Goal: Communication & Community: Participate in discussion

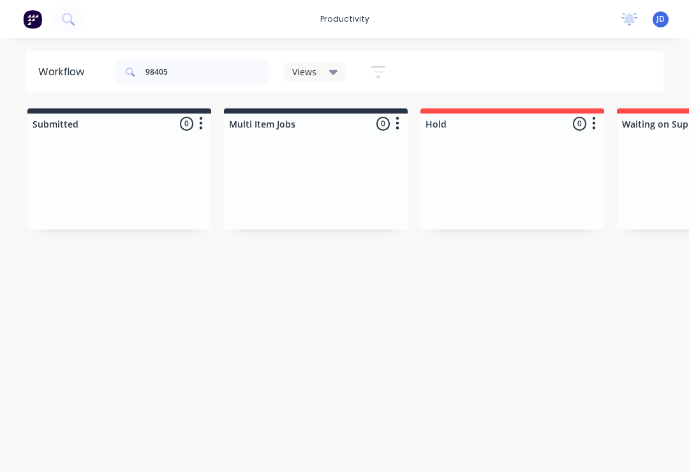
scroll to position [0, 3139]
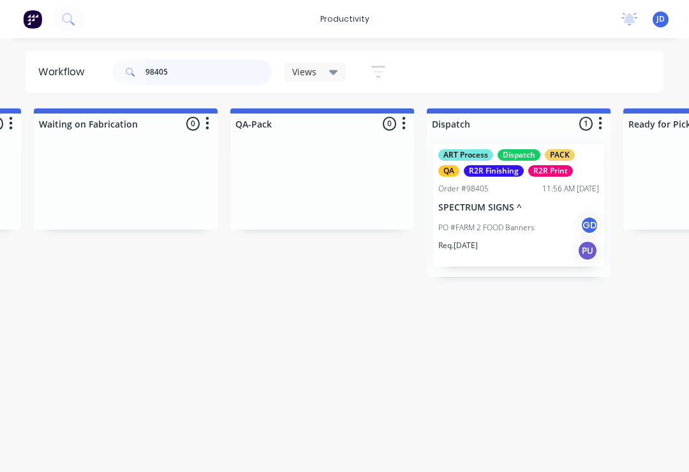
click at [199, 66] on input "98405" at bounding box center [209, 72] width 126 height 26
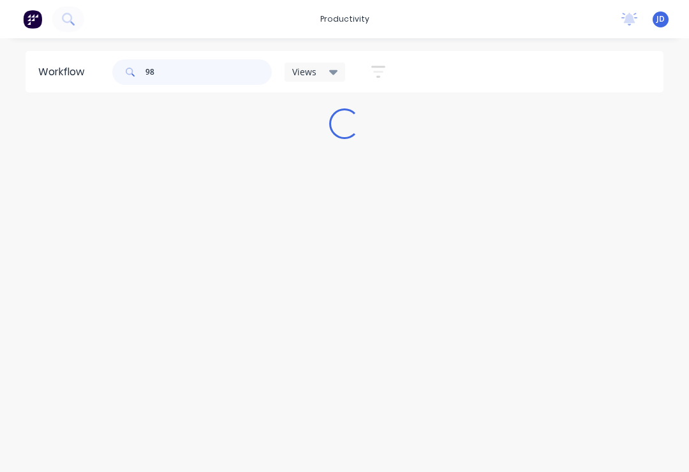
scroll to position [0, 0]
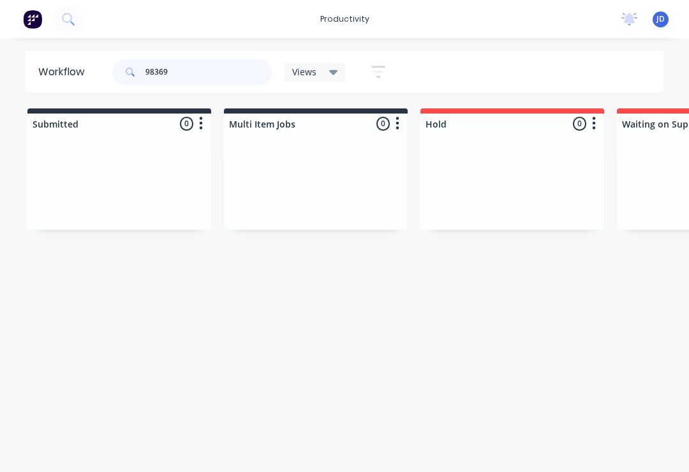
type input "98369"
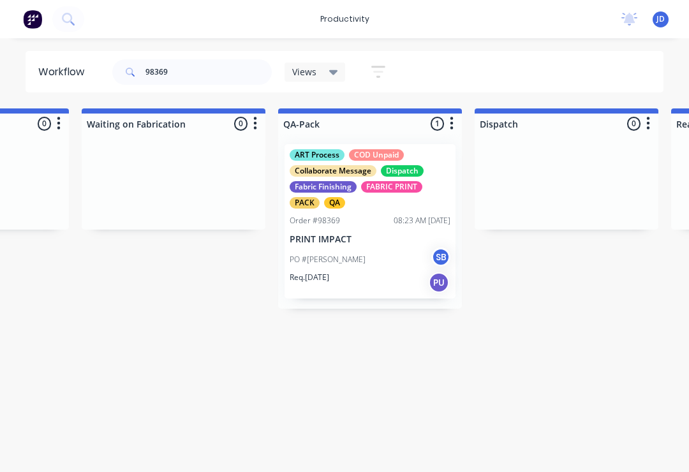
scroll to position [0, 3093]
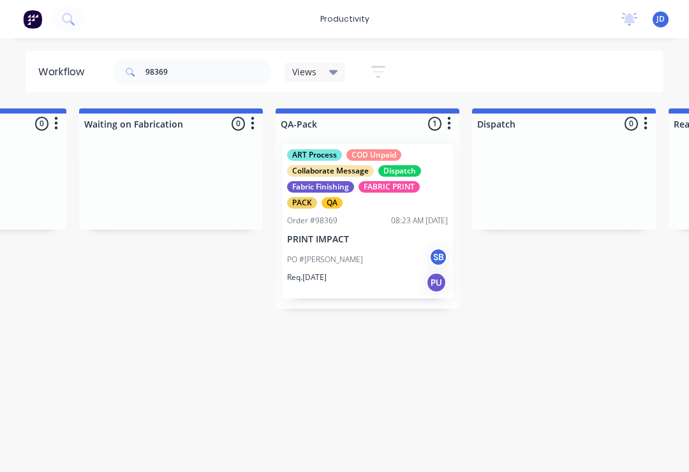
click at [378, 260] on div "PO #[PERSON_NAME]" at bounding box center [367, 260] width 161 height 24
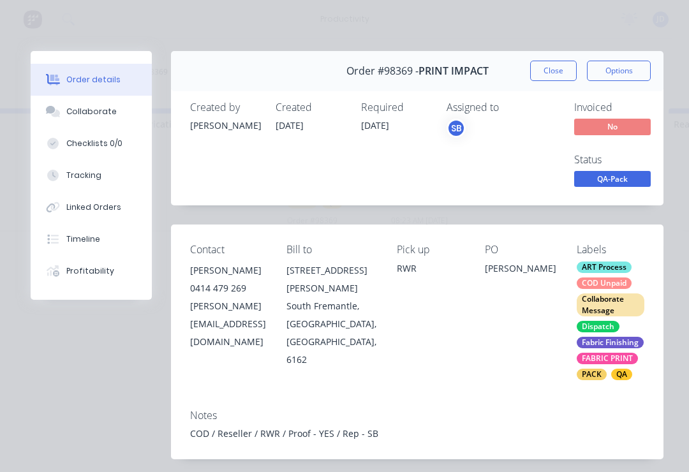
click at [95, 108] on div "Collaborate" at bounding box center [91, 111] width 50 height 11
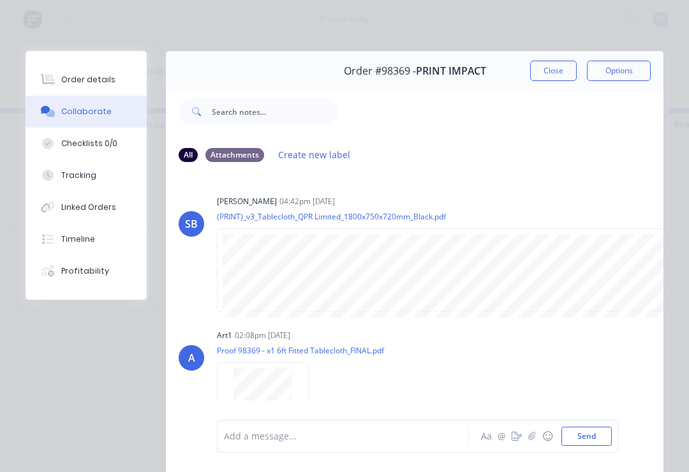
click at [536, 444] on button "button" at bounding box center [532, 436] width 15 height 15
click at [592, 432] on button "Send" at bounding box center [587, 436] width 50 height 19
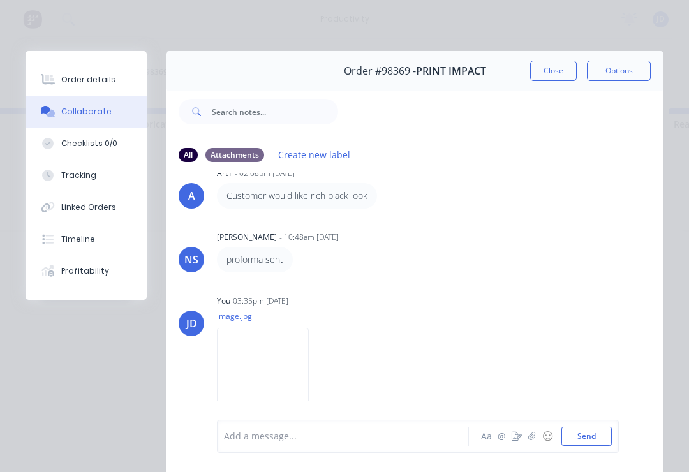
scroll to position [296, 0]
click at [536, 440] on icon "button" at bounding box center [532, 436] width 8 height 9
click at [608, 434] on button "Send" at bounding box center [587, 436] width 50 height 19
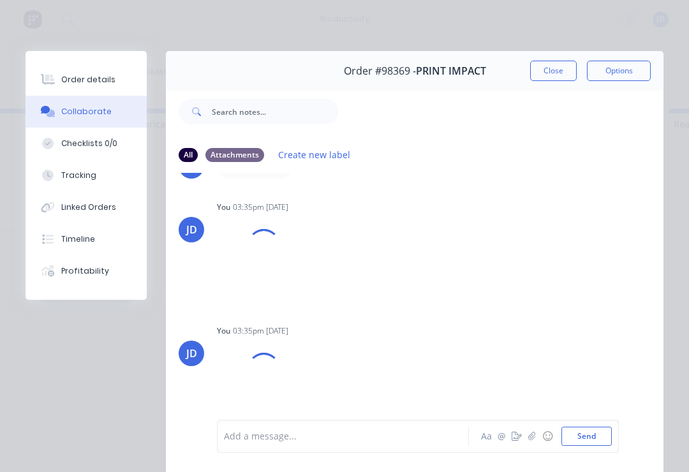
scroll to position [389, 0]
click at [276, 437] on div at bounding box center [347, 436] width 244 height 13
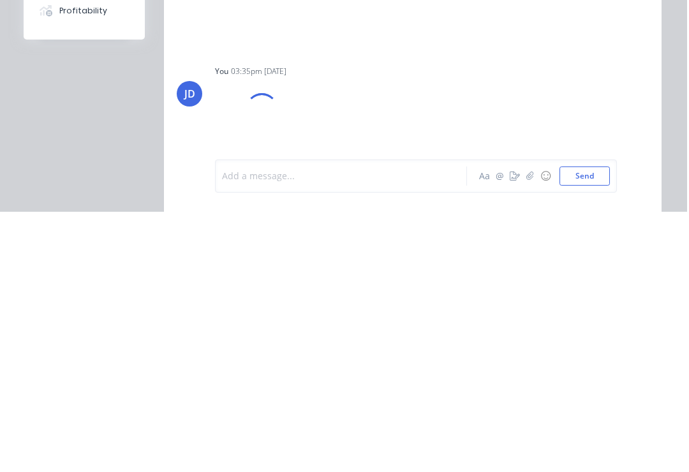
scroll to position [0, 3095]
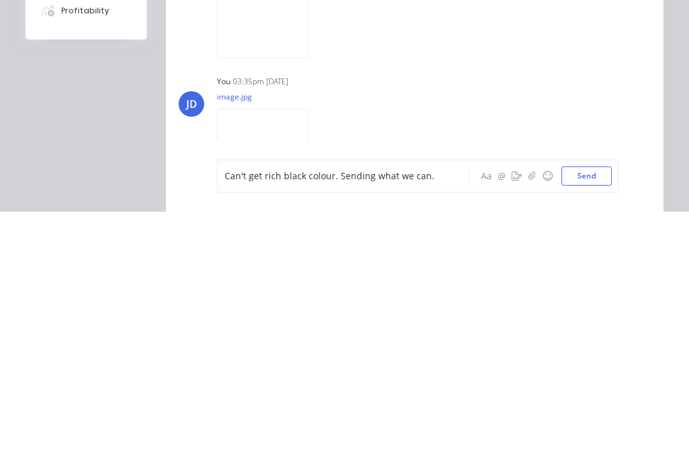
click at [592, 427] on button "Send" at bounding box center [587, 436] width 50 height 19
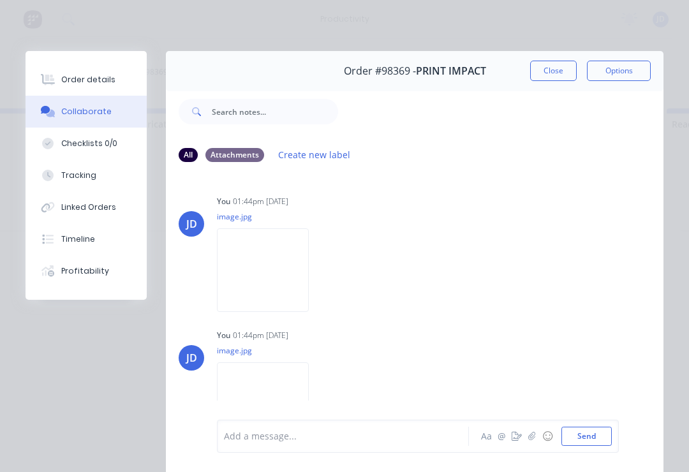
scroll to position [0, 0]
click at [557, 68] on button "Close" at bounding box center [553, 71] width 47 height 20
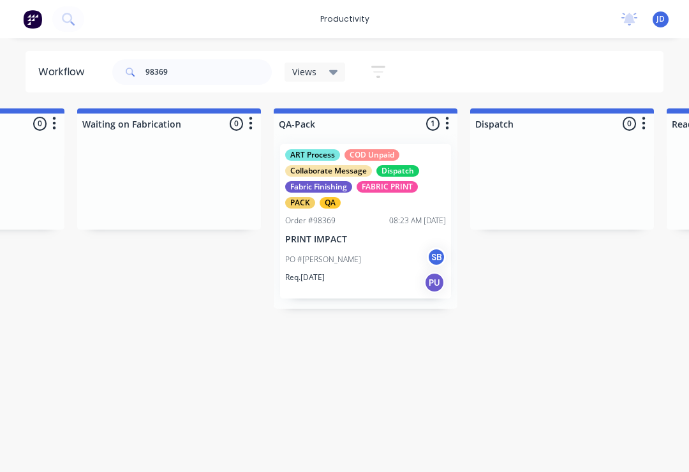
click at [389, 218] on div "08:23 AM [DATE]" at bounding box center [417, 220] width 57 height 11
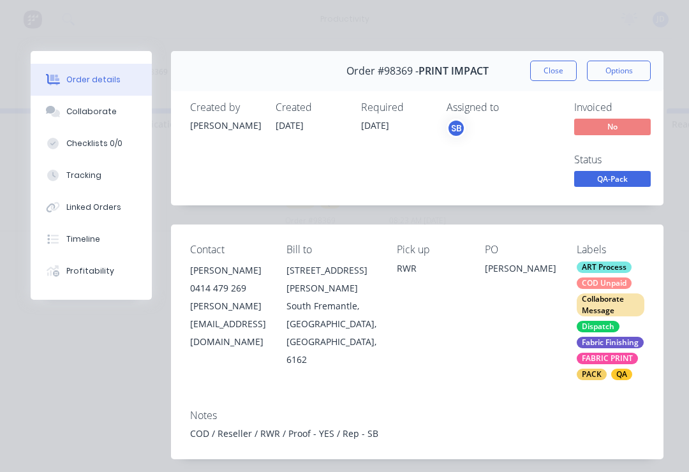
click at [98, 112] on div "Collaborate" at bounding box center [91, 111] width 50 height 11
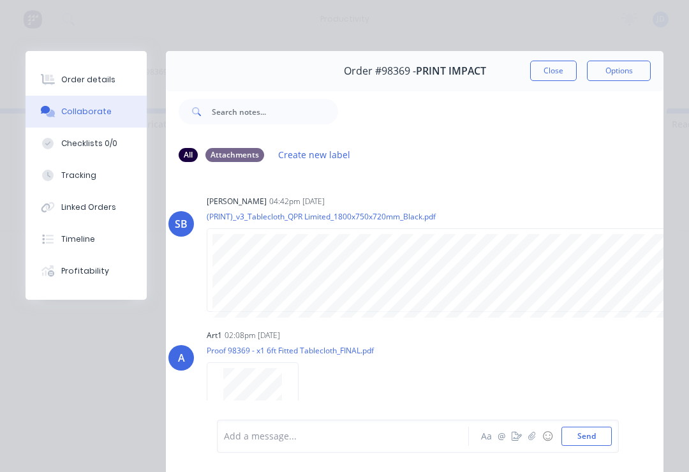
click at [560, 63] on button "Close" at bounding box center [553, 71] width 47 height 20
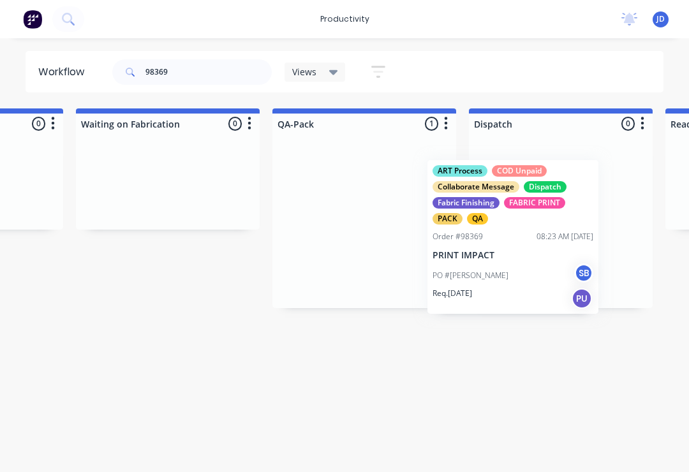
scroll to position [0, 3101]
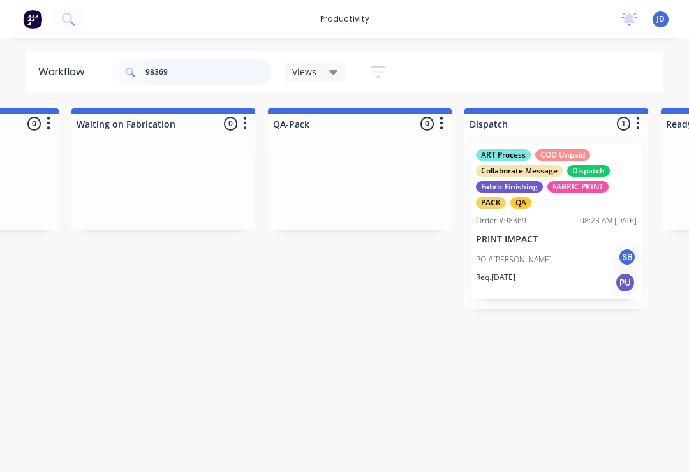
click at [192, 71] on input "98369" at bounding box center [209, 72] width 126 height 26
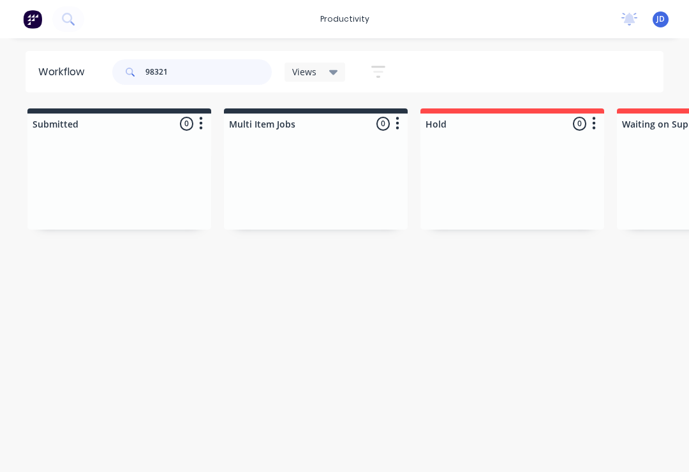
type input "98321"
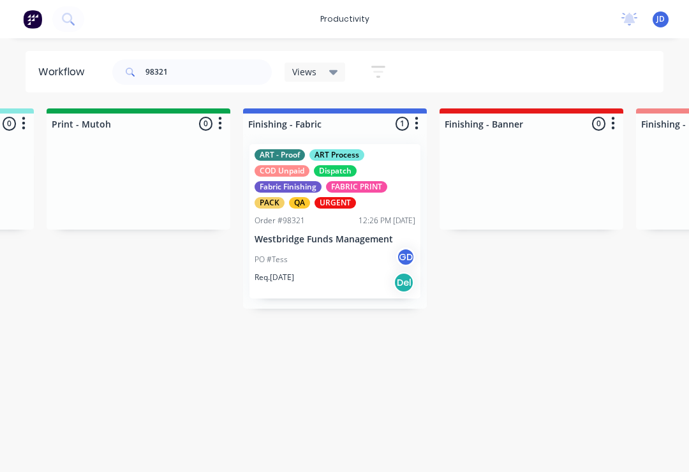
scroll to position [0, 2142]
click at [341, 253] on div "PO #Tess GD" at bounding box center [335, 260] width 161 height 24
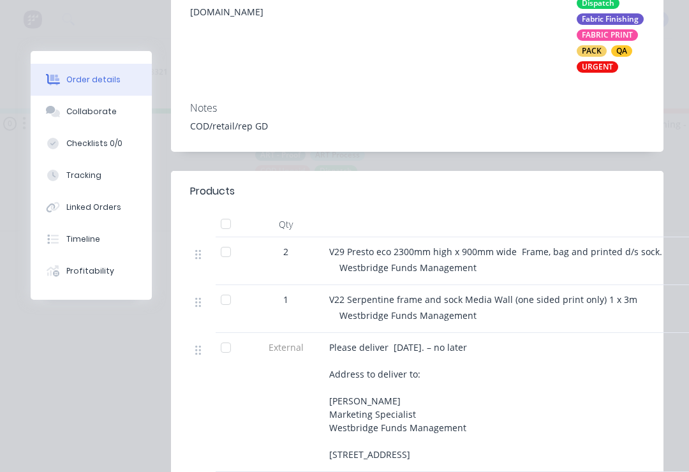
scroll to position [313, 0]
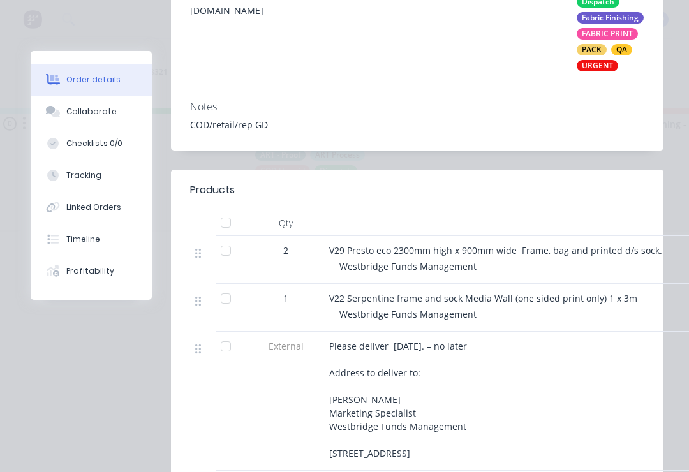
click at [105, 111] on div "Collaborate" at bounding box center [91, 111] width 50 height 11
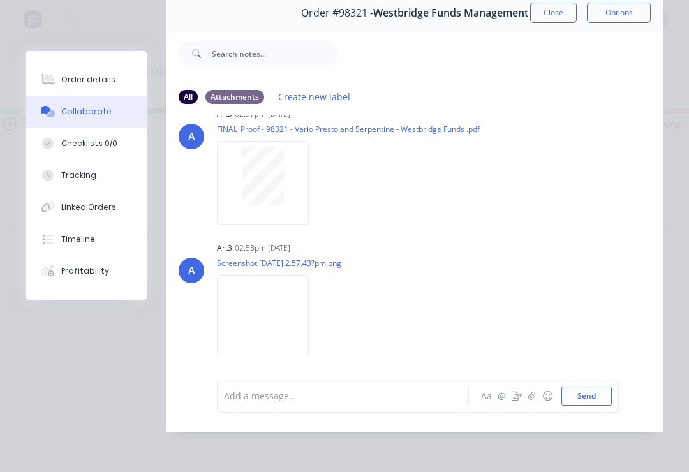
scroll to position [77, 0]
click at [309, 303] on img at bounding box center [263, 317] width 92 height 84
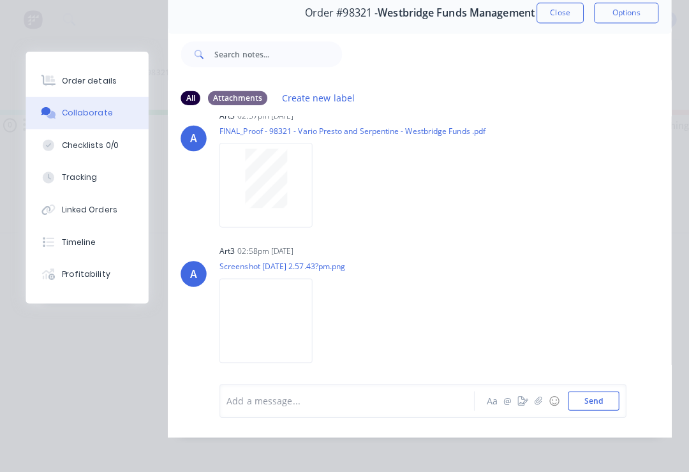
click at [536, 401] on icon "button" at bounding box center [532, 396] width 8 height 9
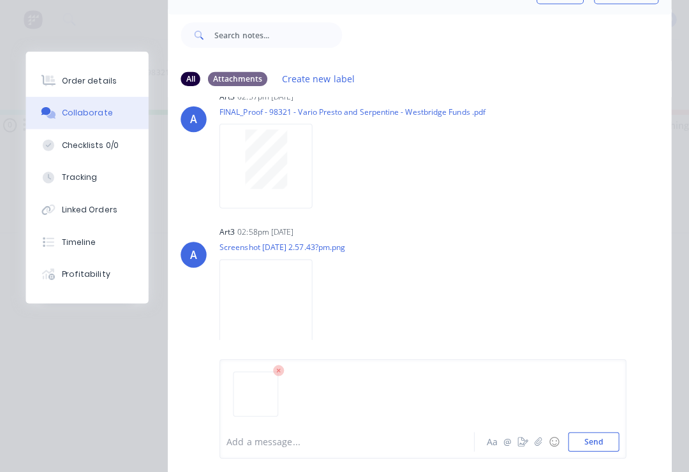
click at [613, 425] on div "Add a message... Aa @ ☺ Send" at bounding box center [418, 404] width 402 height 98
click at [608, 432] on button "Send" at bounding box center [587, 436] width 50 height 19
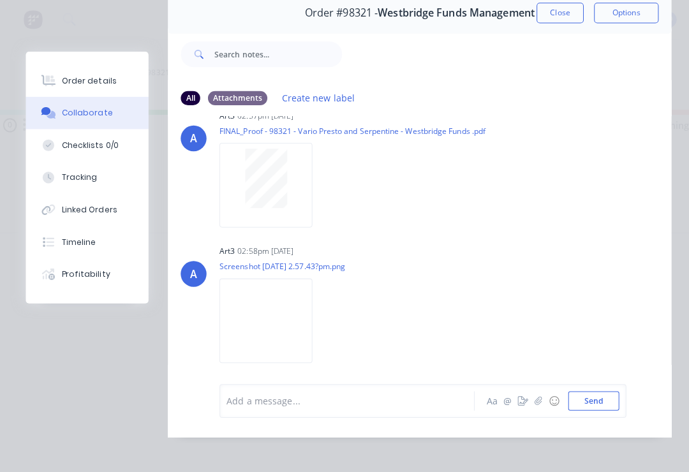
click at [531, 401] on button "button" at bounding box center [532, 396] width 15 height 15
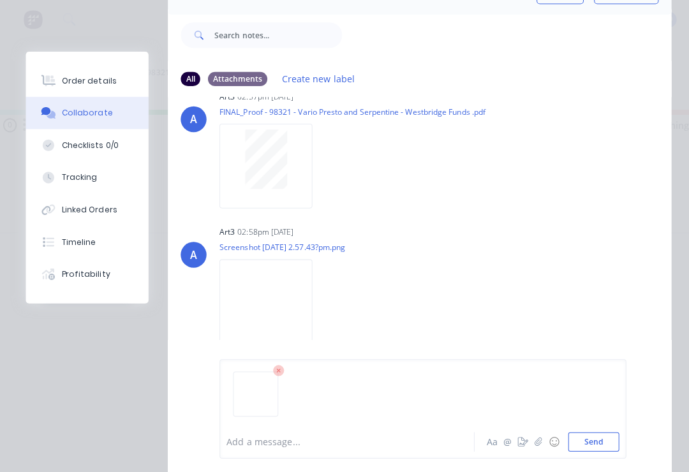
click at [608, 436] on button "Send" at bounding box center [587, 436] width 50 height 19
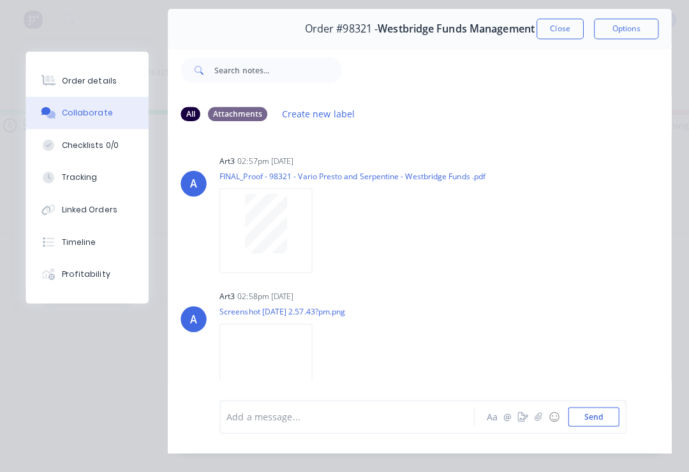
scroll to position [27, 0]
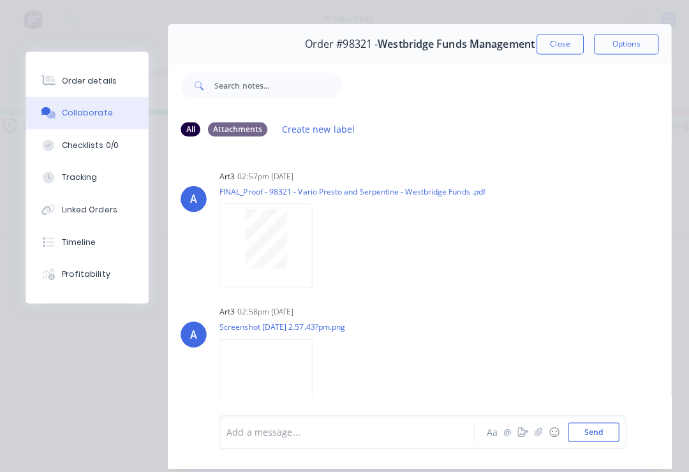
click at [556, 47] on button "Close" at bounding box center [553, 44] width 47 height 20
